Goal: Navigation & Orientation: Find specific page/section

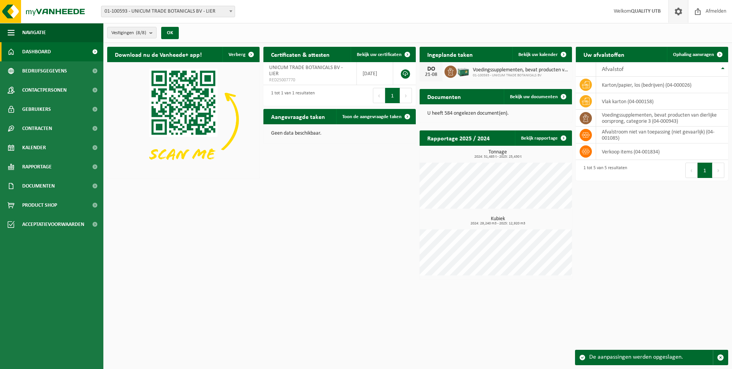
click at [678, 14] on span at bounding box center [678, 11] width 11 height 23
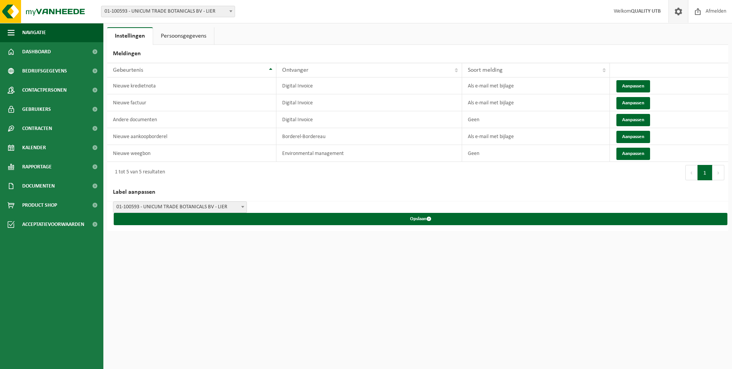
click at [166, 38] on link "Persoonsgegevens" at bounding box center [183, 36] width 61 height 18
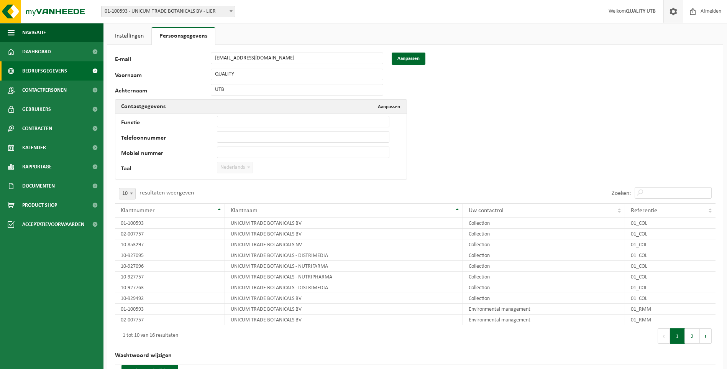
click at [44, 74] on span "Bedrijfsgegevens" at bounding box center [44, 70] width 45 height 19
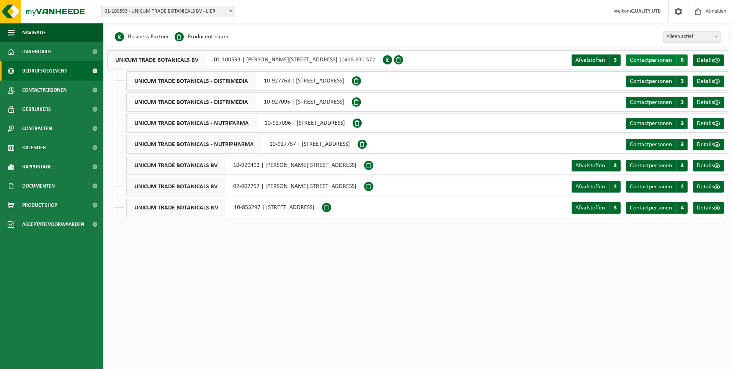
click at [652, 61] on span "Contactpersonen" at bounding box center [651, 60] width 42 height 6
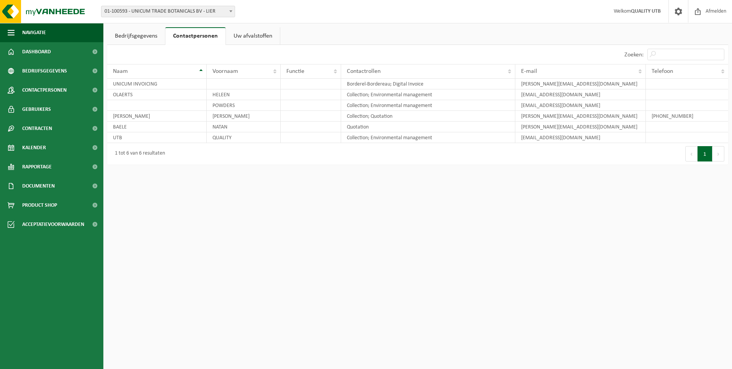
click at [242, 39] on link "Uw afvalstoffen" at bounding box center [253, 36] width 54 height 18
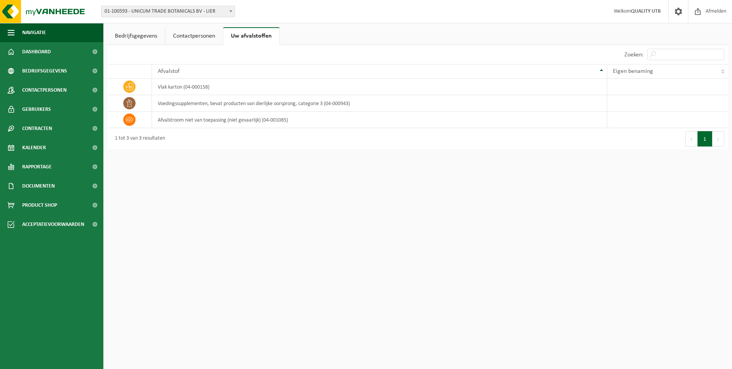
click at [128, 39] on link "Bedrijfsgegevens" at bounding box center [136, 36] width 58 height 18
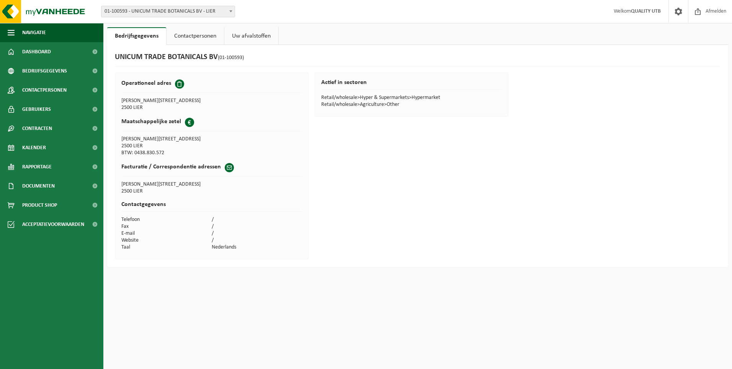
click at [190, 33] on link "Contactpersonen" at bounding box center [195, 36] width 57 height 18
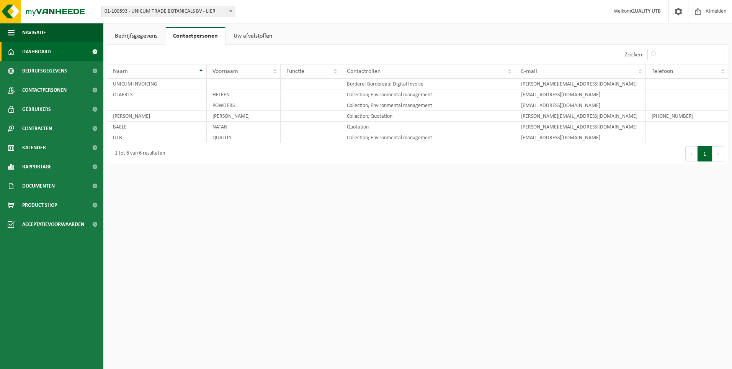
click at [54, 55] on link "Dashboard" at bounding box center [51, 51] width 103 height 19
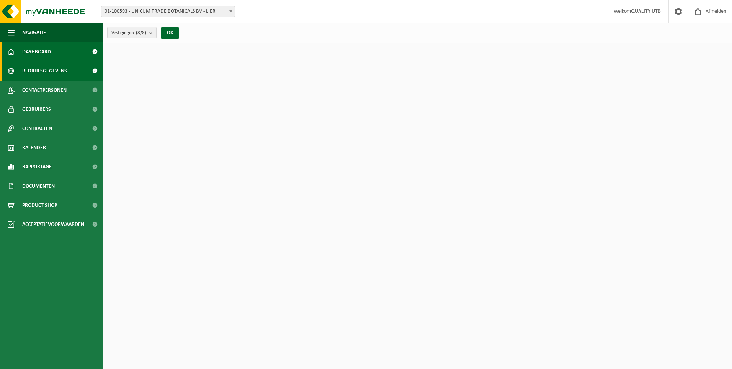
click at [53, 72] on span "Bedrijfsgegevens" at bounding box center [44, 70] width 45 height 19
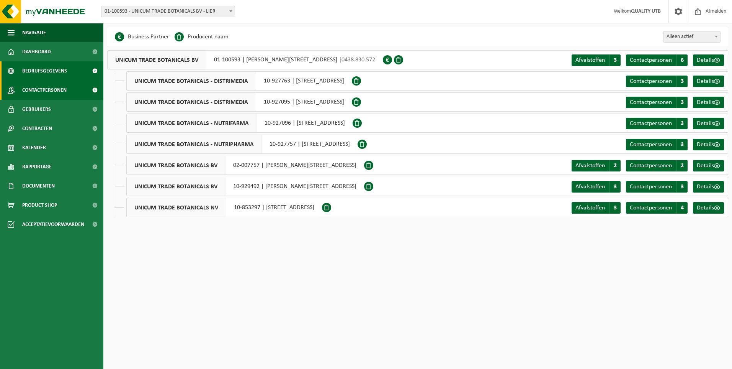
click at [49, 88] on span "Contactpersonen" at bounding box center [44, 89] width 44 height 19
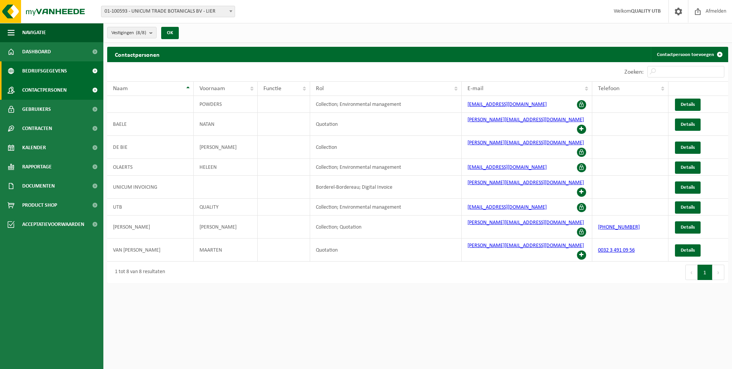
click at [42, 69] on span "Bedrijfsgegevens" at bounding box center [44, 70] width 45 height 19
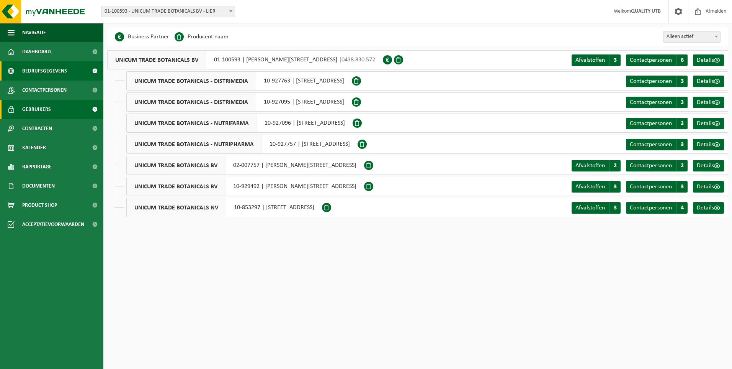
click at [39, 109] on span "Gebruikers" at bounding box center [36, 109] width 29 height 19
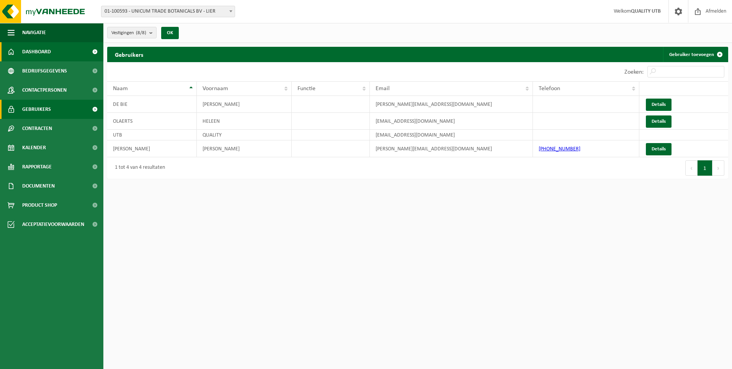
click at [56, 52] on link "Dashboard" at bounding box center [51, 51] width 103 height 19
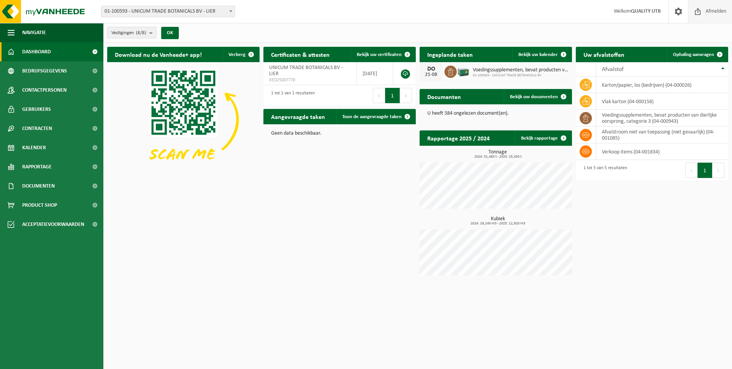
click at [708, 12] on span "Afmelden" at bounding box center [716, 11] width 25 height 23
